Goal: Obtain resource: Download file/media

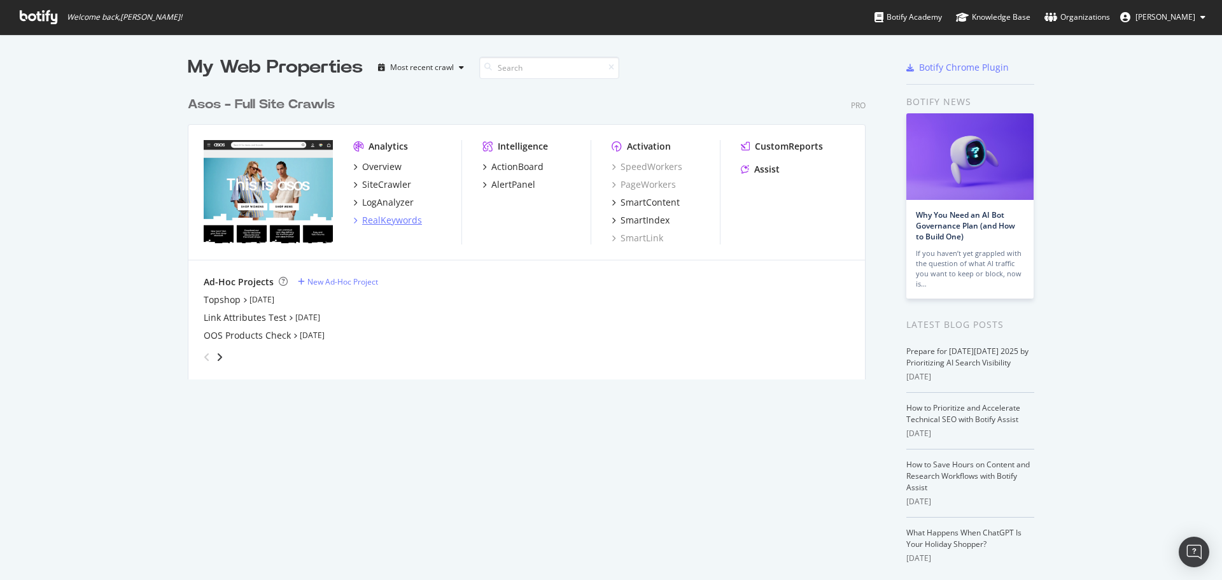
scroll to position [570, 1203]
click at [386, 214] on div "RealKeywords" at bounding box center [392, 220] width 60 height 13
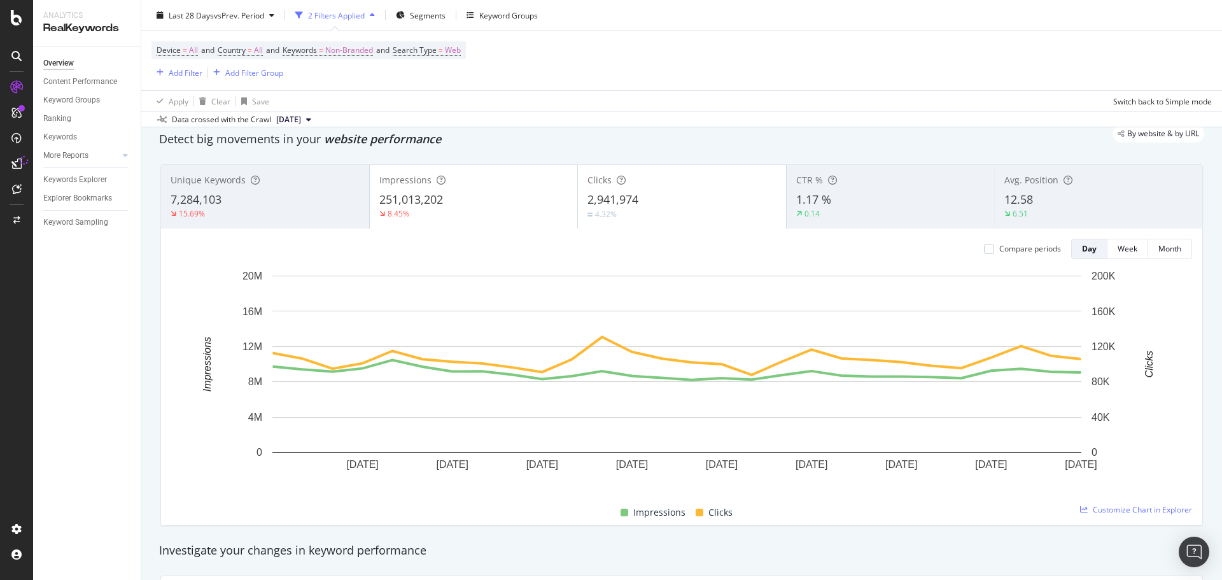
scroll to position [64, 0]
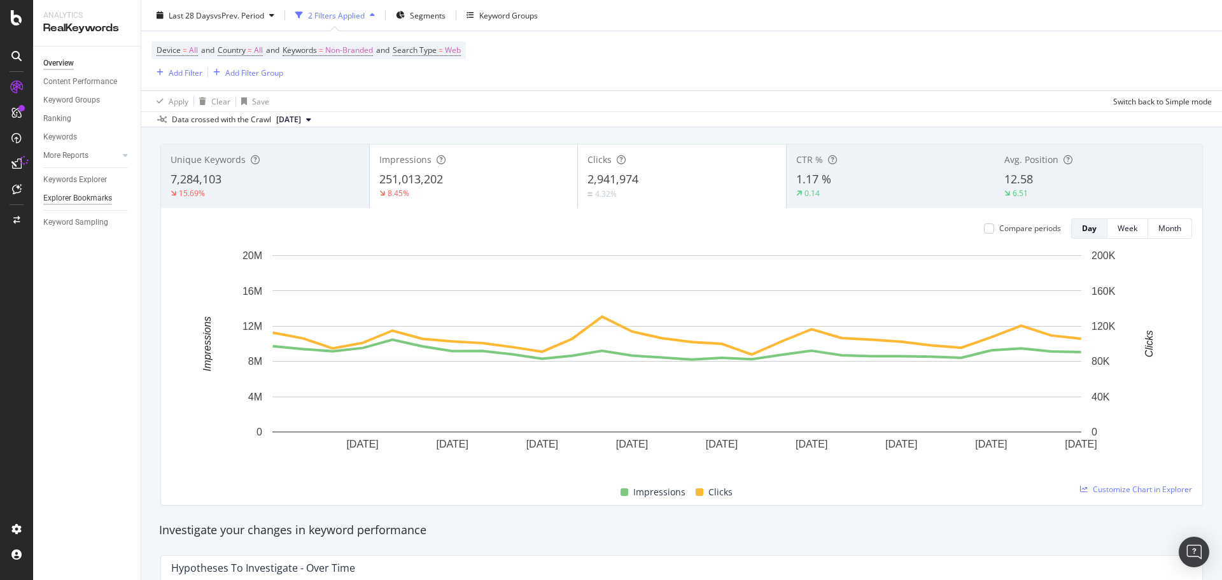
click at [69, 198] on div "Explorer Bookmarks" at bounding box center [77, 198] width 69 height 13
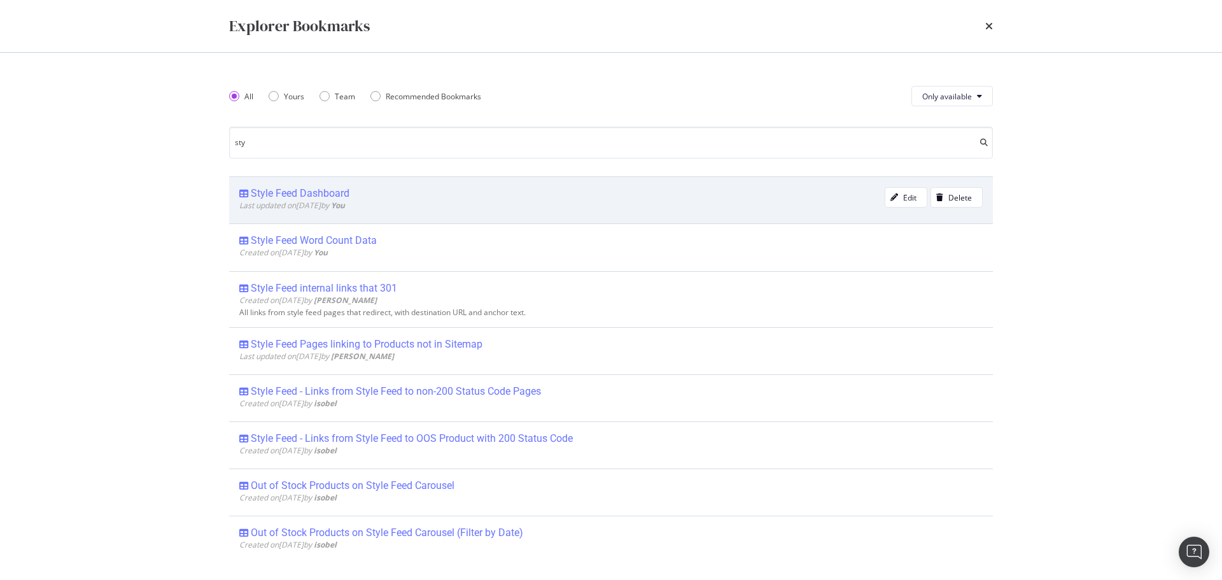
type input "sty"
click at [309, 199] on div "Style Feed Dashboard" at bounding box center [300, 193] width 99 height 13
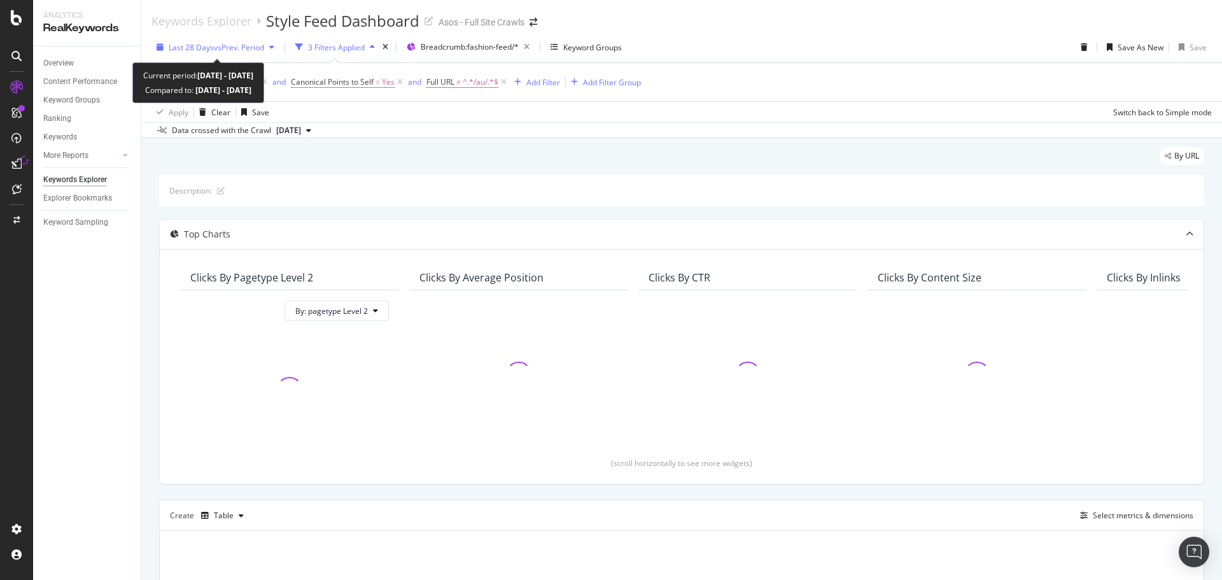
click at [242, 48] on span "vs Prev. Period" at bounding box center [239, 47] width 50 height 11
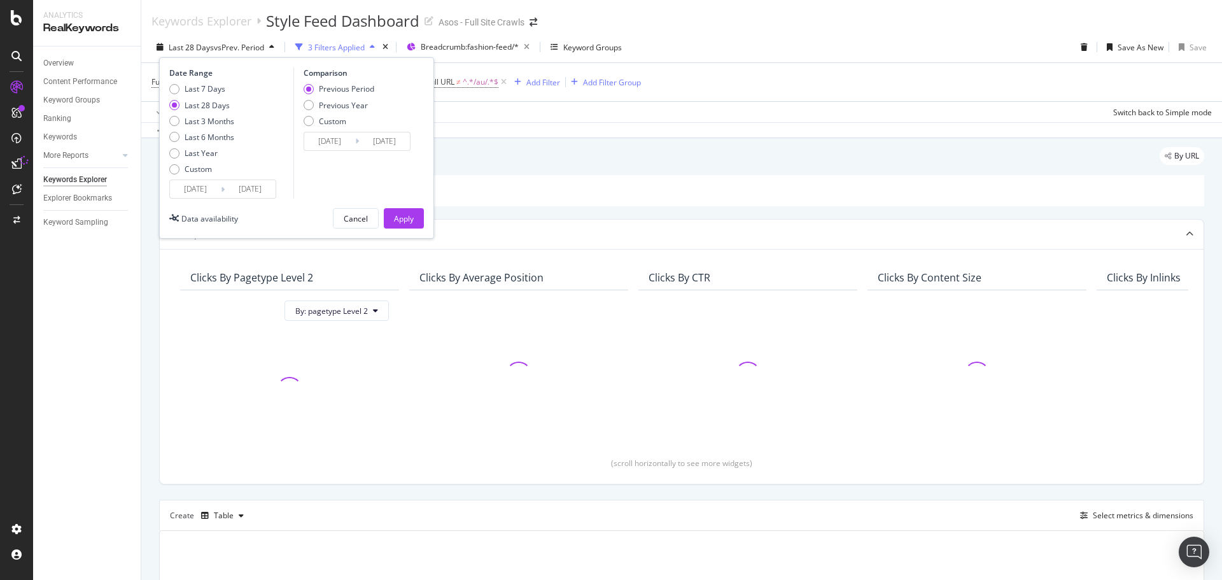
click at [214, 186] on input "[DATE]" at bounding box center [195, 189] width 51 height 18
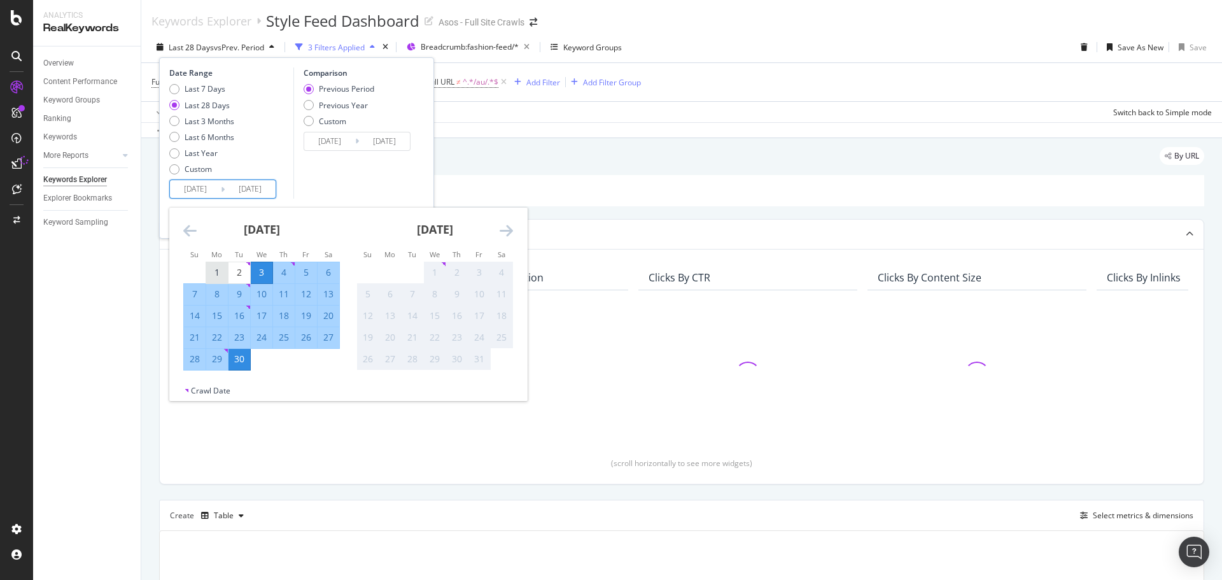
click at [221, 269] on div "1" at bounding box center [217, 272] width 22 height 13
type input "[DATE]"
click at [238, 361] on div "30" at bounding box center [239, 359] width 22 height 13
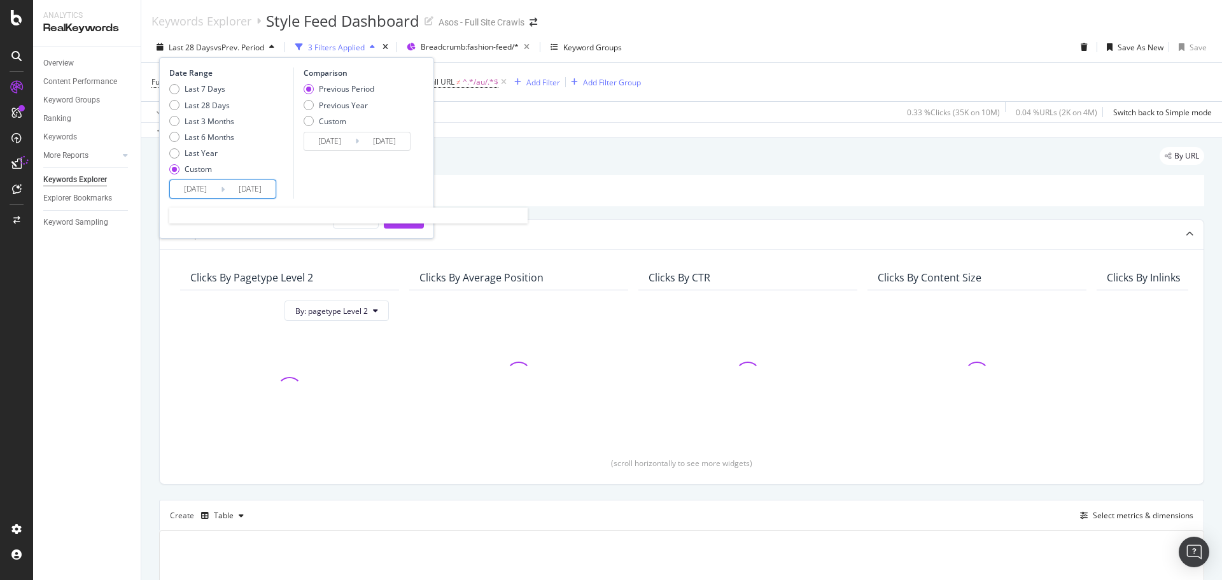
click at [194, 196] on input "[DATE]" at bounding box center [195, 189] width 51 height 18
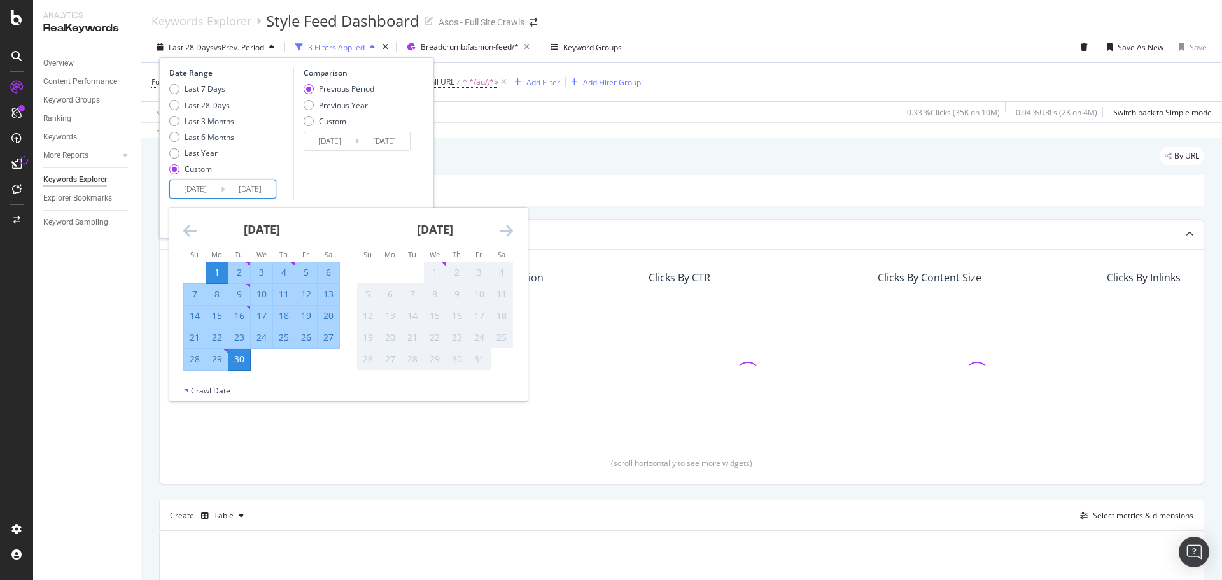
click at [304, 188] on div "Comparison Previous Period Previous Year Custom [DATE] Navigate forward to inte…" at bounding box center [353, 132] width 121 height 131
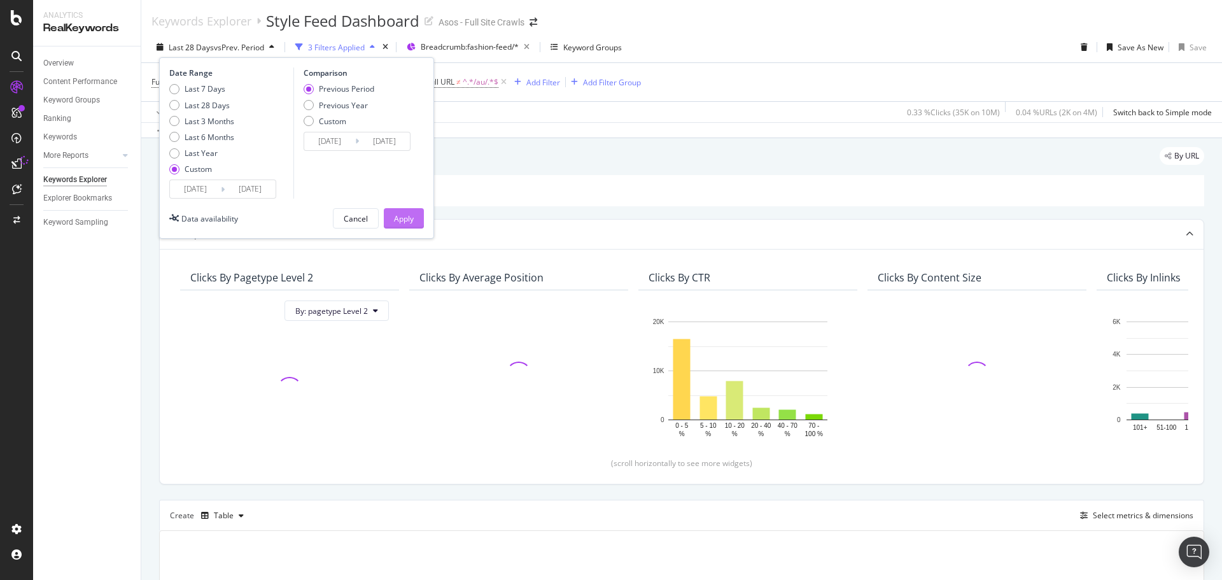
click at [405, 228] on div "Apply" at bounding box center [404, 218] width 20 height 19
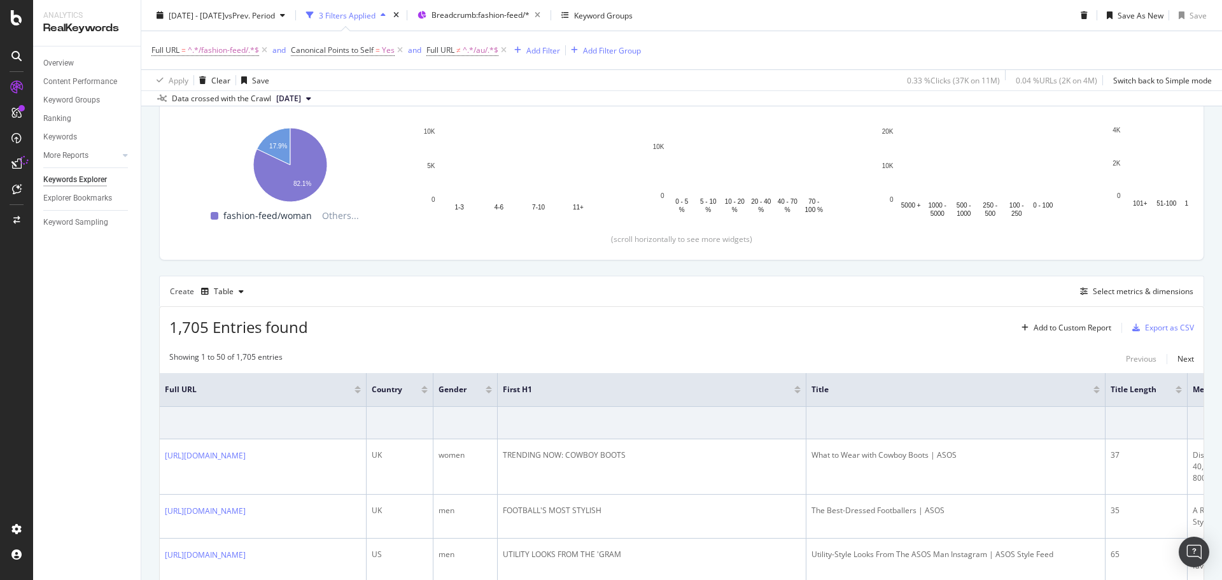
scroll to position [255, 0]
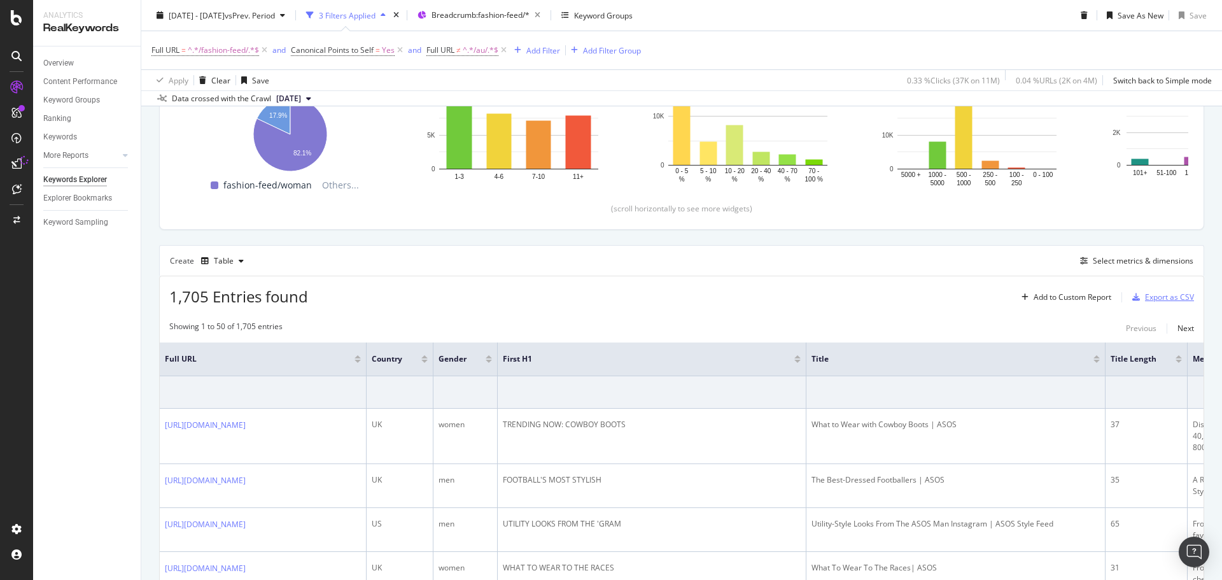
click at [1150, 294] on div "Export as CSV" at bounding box center [1169, 296] width 49 height 11
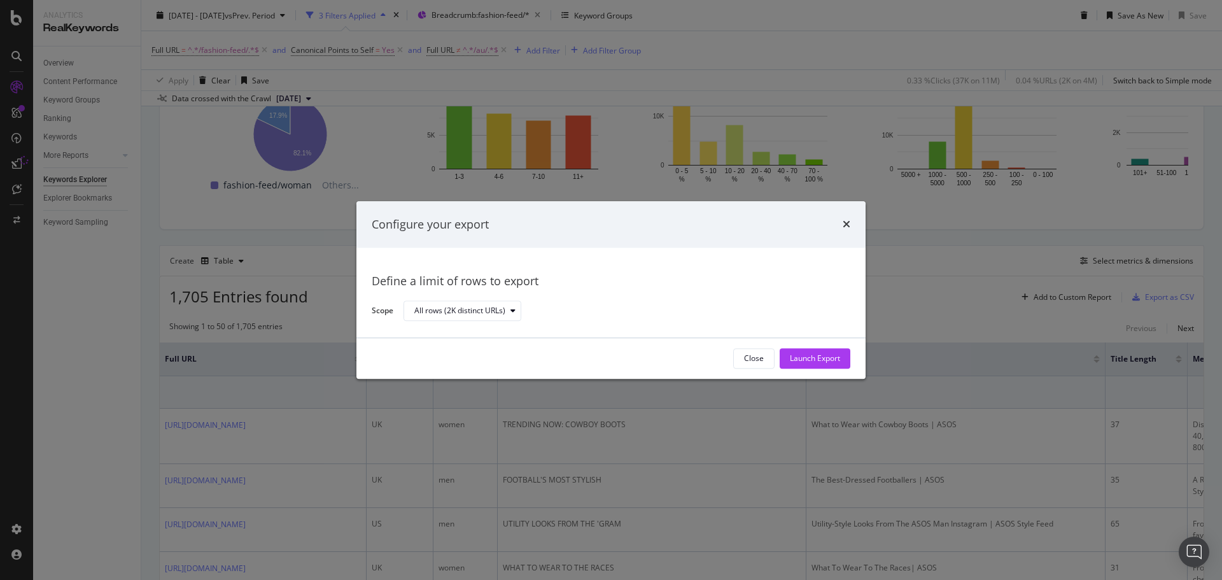
click at [424, 87] on div "Configure your export Define a limit of rows to export Scope All rows (2K disti…" at bounding box center [611, 290] width 1222 height 580
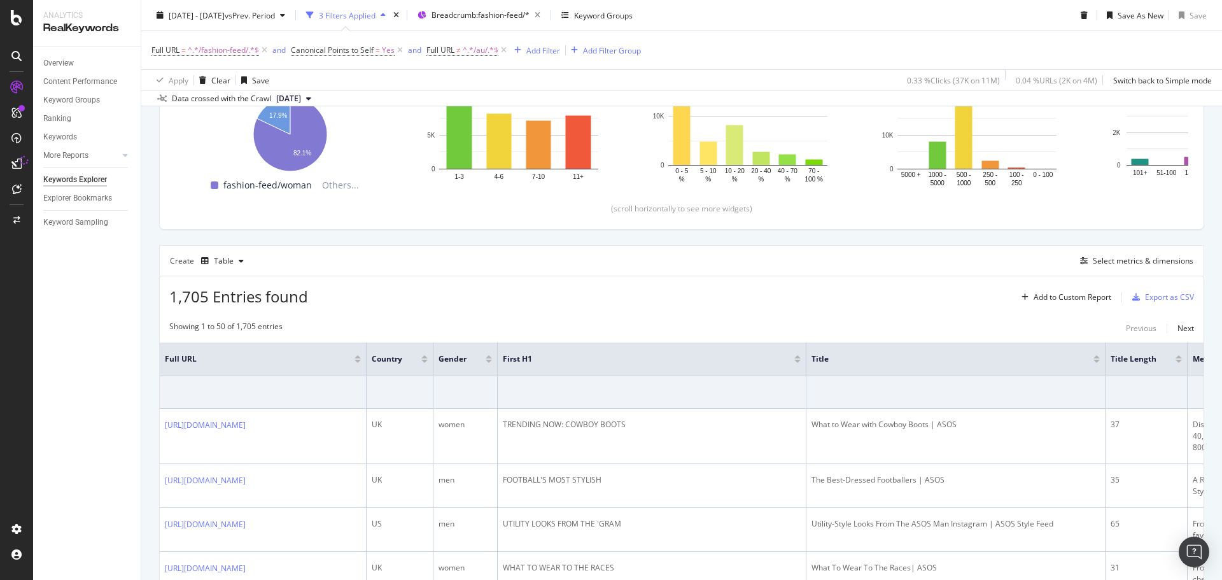
click at [301, 101] on span "[DATE]" at bounding box center [288, 98] width 25 height 11
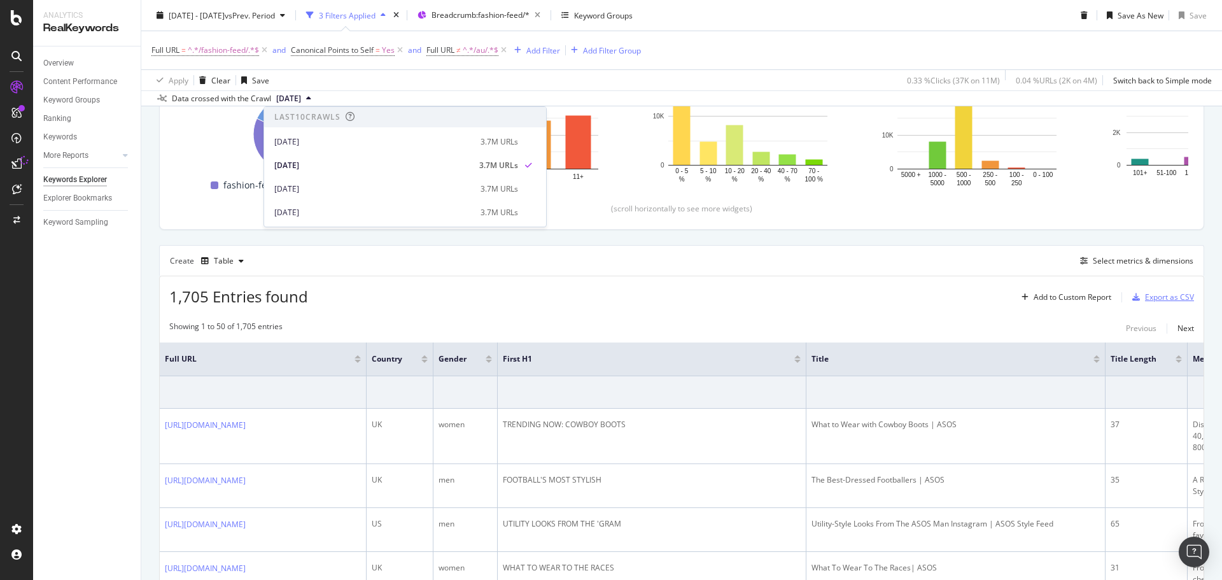
click at [1145, 296] on div "Export as CSV" at bounding box center [1169, 296] width 49 height 11
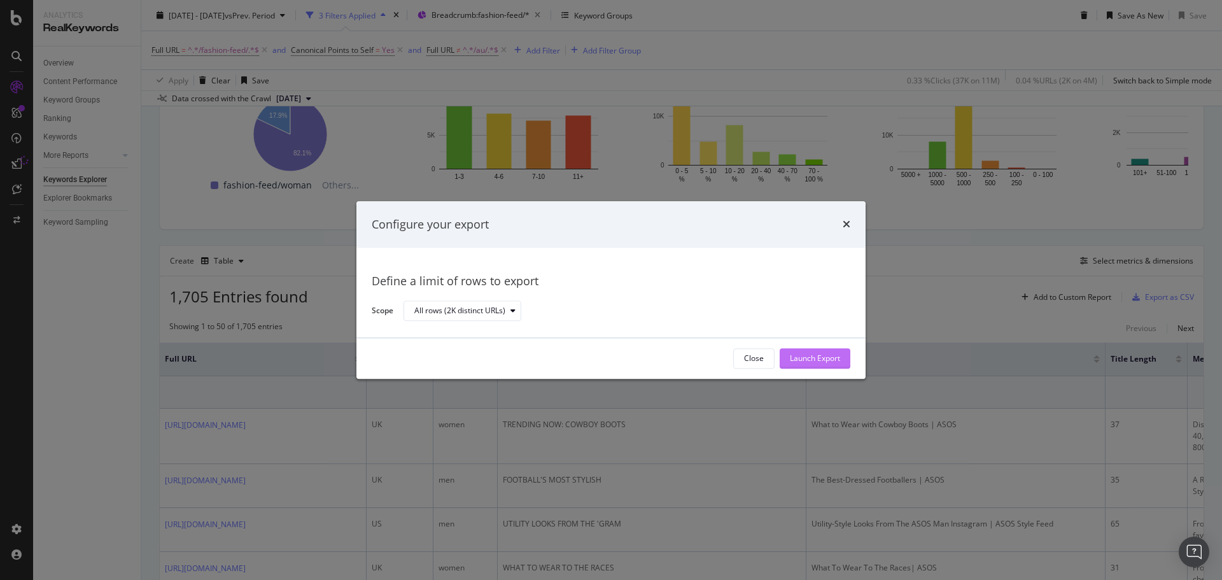
click at [836, 356] on div "Launch Export" at bounding box center [815, 358] width 50 height 11
